Goal: Find specific page/section: Find specific page/section

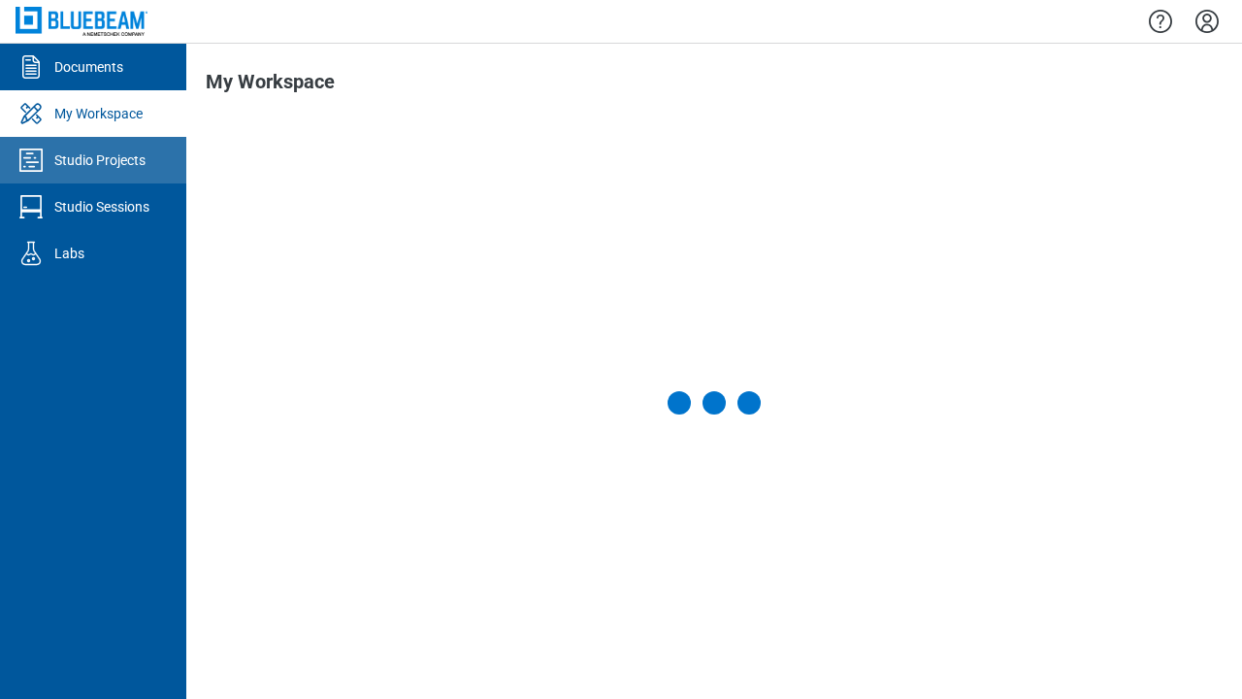
click at [93, 160] on div "Studio Projects" at bounding box center [99, 159] width 91 height 19
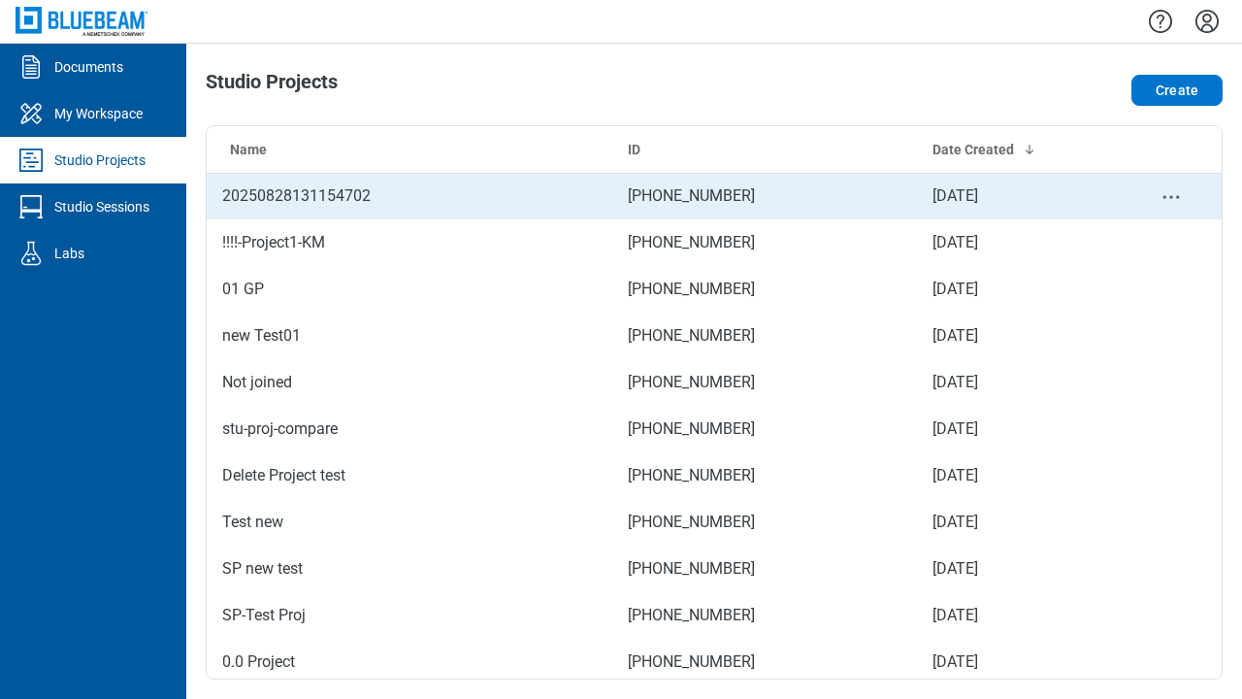
click at [706, 196] on td "[PHONE_NUMBER]" at bounding box center [764, 196] width 305 height 47
